Goal: Task Accomplishment & Management: Manage account settings

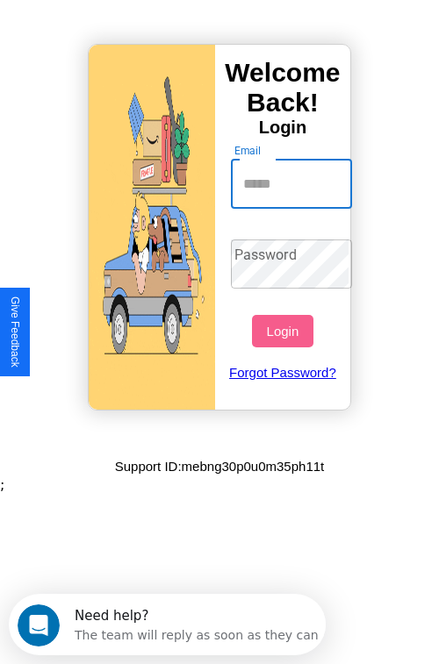
click at [293, 183] on input "Email" at bounding box center [292, 184] width 122 height 49
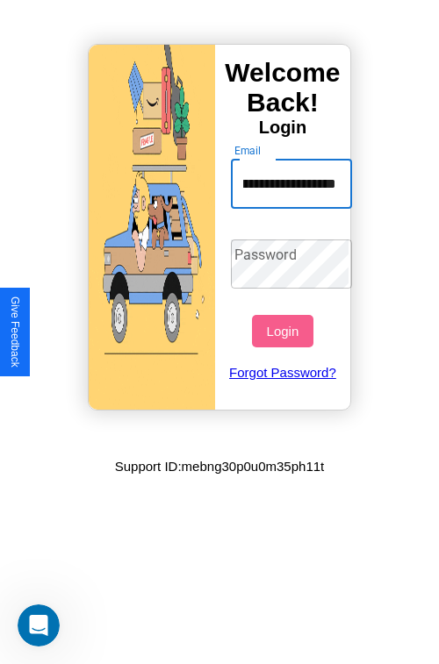
scroll to position [0, 69]
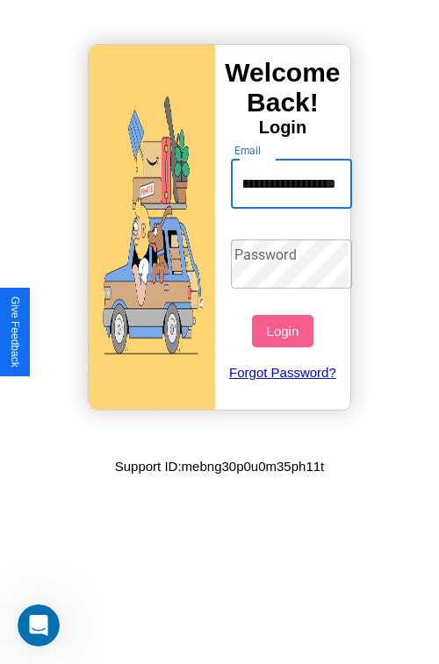
type input "**********"
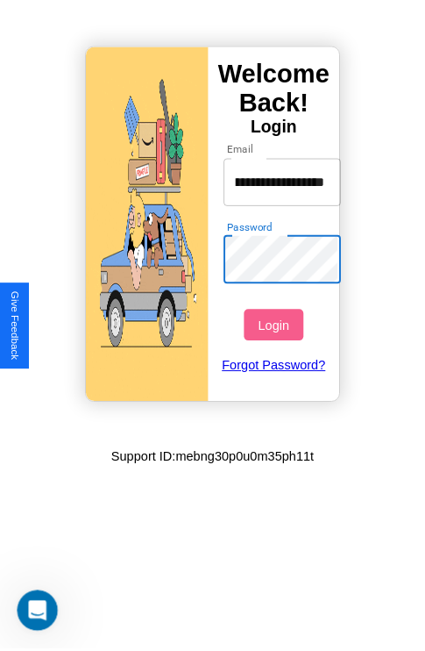
scroll to position [0, 0]
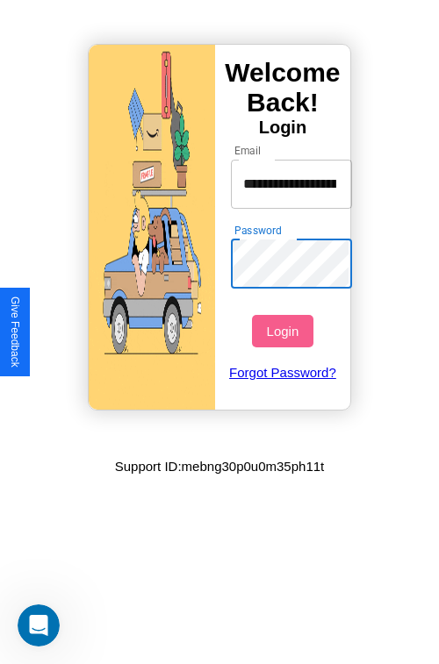
click at [284, 331] on button "Login" at bounding box center [282, 331] width 61 height 32
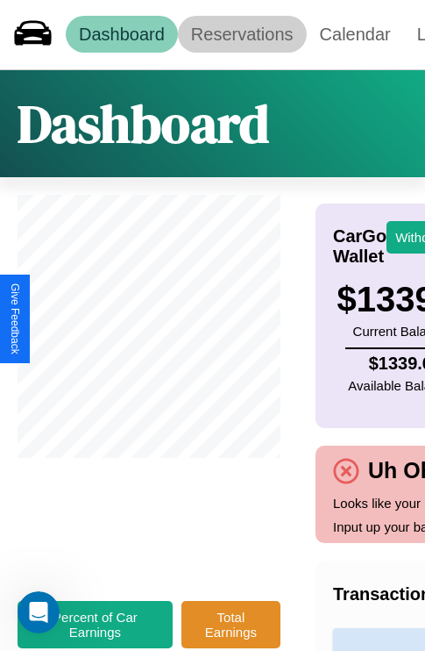
click at [242, 34] on link "Reservations" at bounding box center [242, 34] width 129 height 37
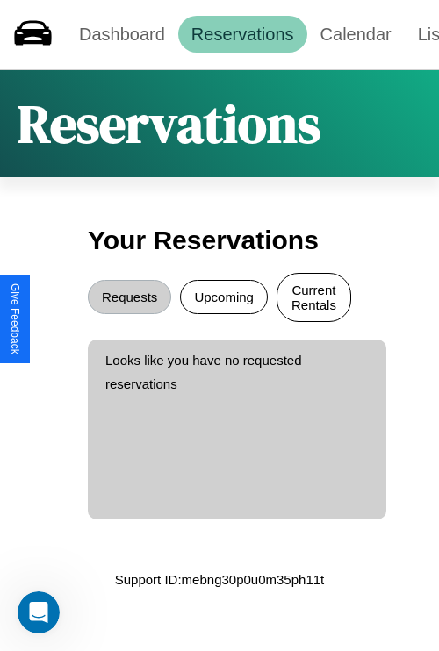
click at [313, 299] on button "Current Rentals" at bounding box center [313, 297] width 75 height 49
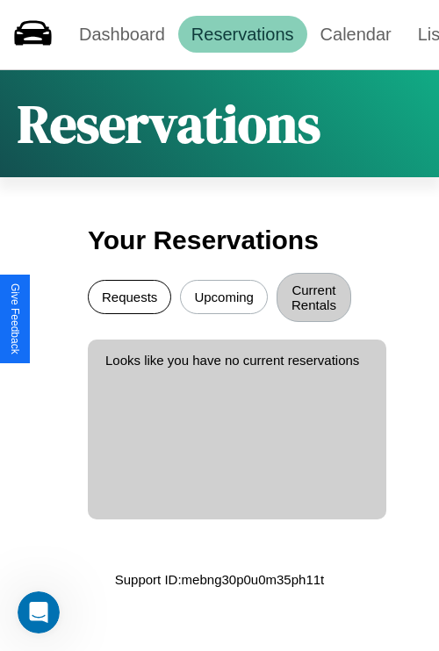
click at [129, 299] on button "Requests" at bounding box center [129, 297] width 83 height 34
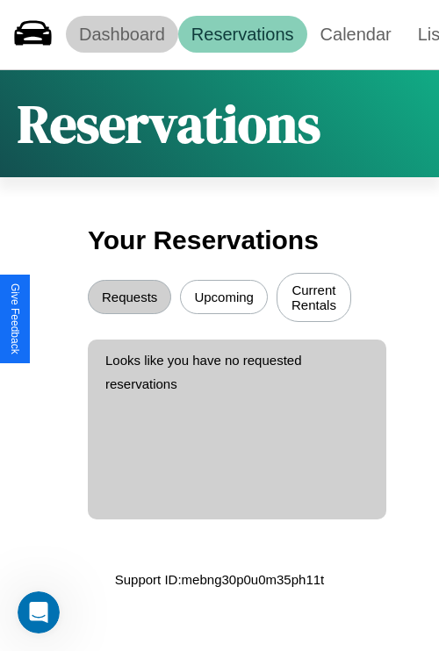
click at [121, 34] on link "Dashboard" at bounding box center [122, 34] width 112 height 37
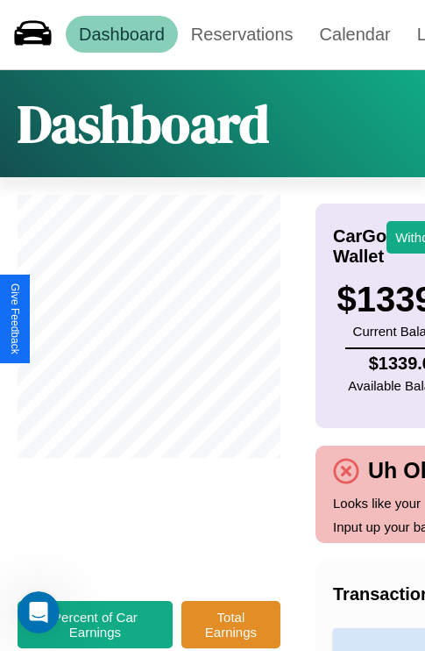
scroll to position [0, 130]
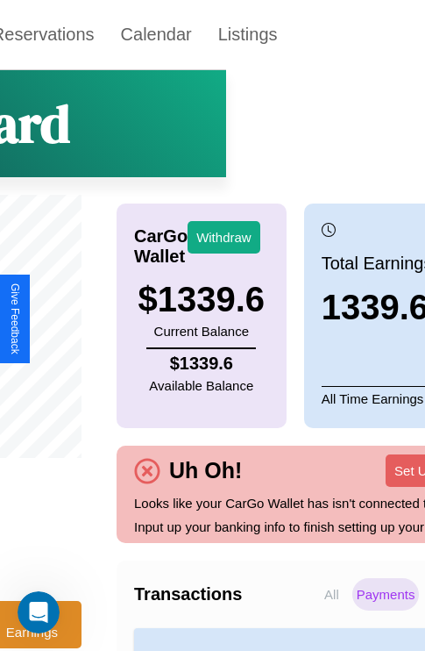
click at [353, 611] on p "Payments" at bounding box center [387, 594] width 68 height 32
